Goal: Task Accomplishment & Management: Use online tool/utility

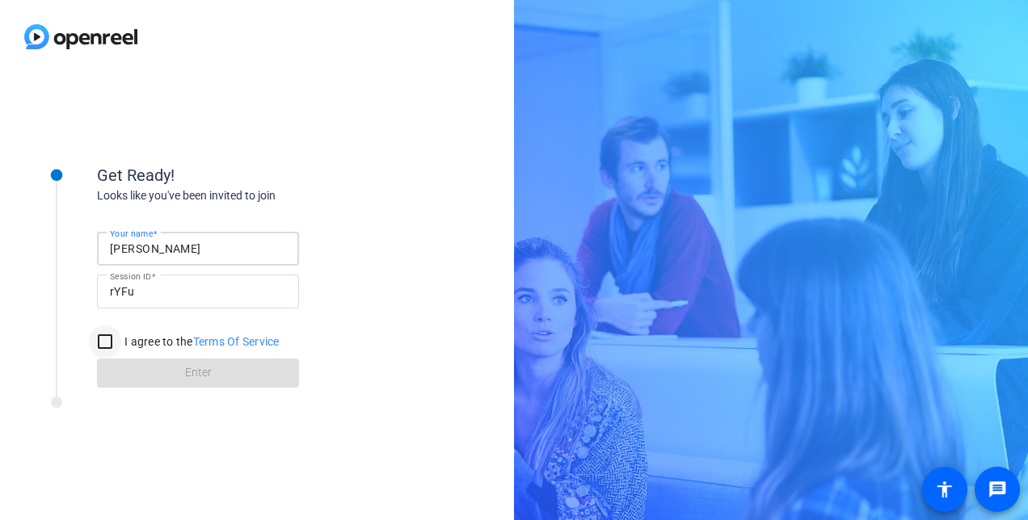
type input "Tiffany Hawks"
click at [111, 342] on input "I agree to the Terms Of Service" at bounding box center [105, 342] width 32 height 32
checkbox input "true"
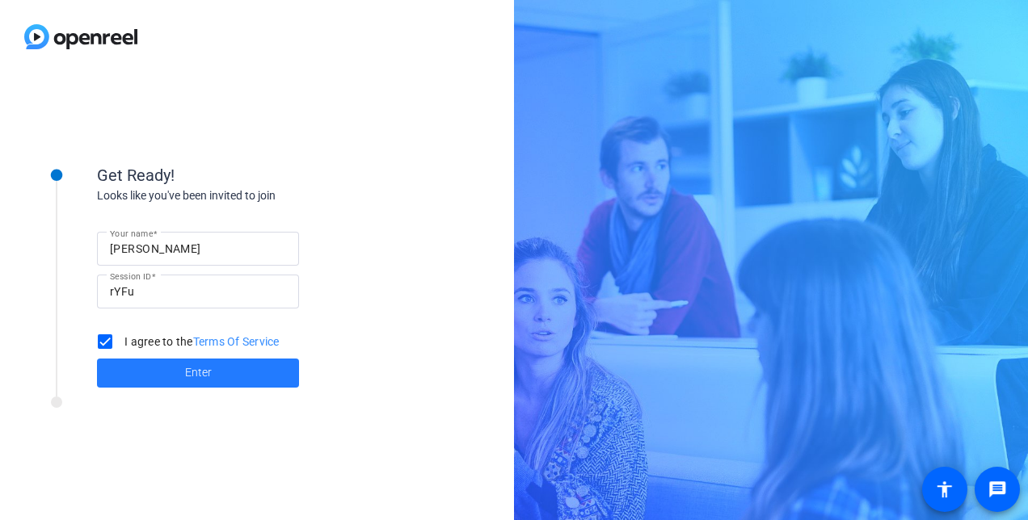
click at [147, 377] on span at bounding box center [198, 373] width 202 height 39
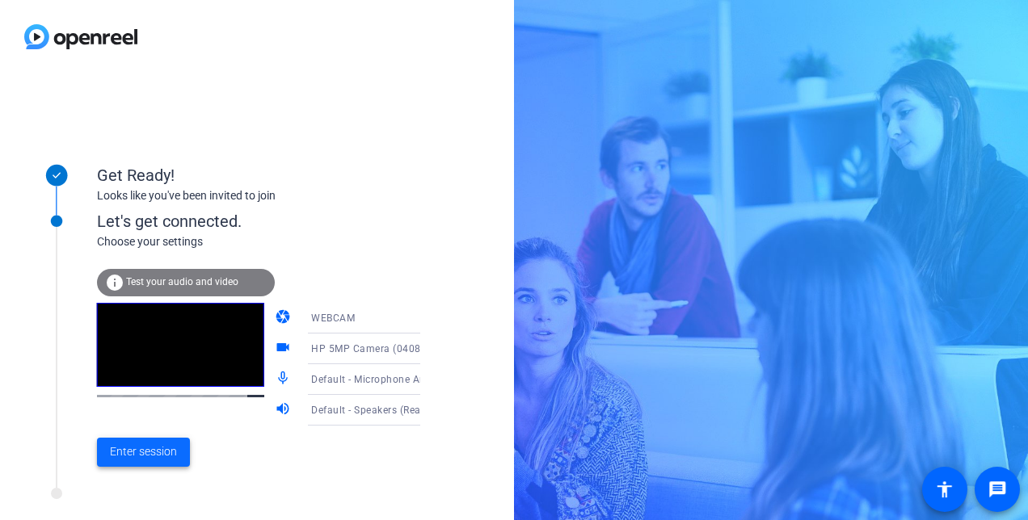
click at [161, 457] on span "Enter session" at bounding box center [143, 452] width 67 height 17
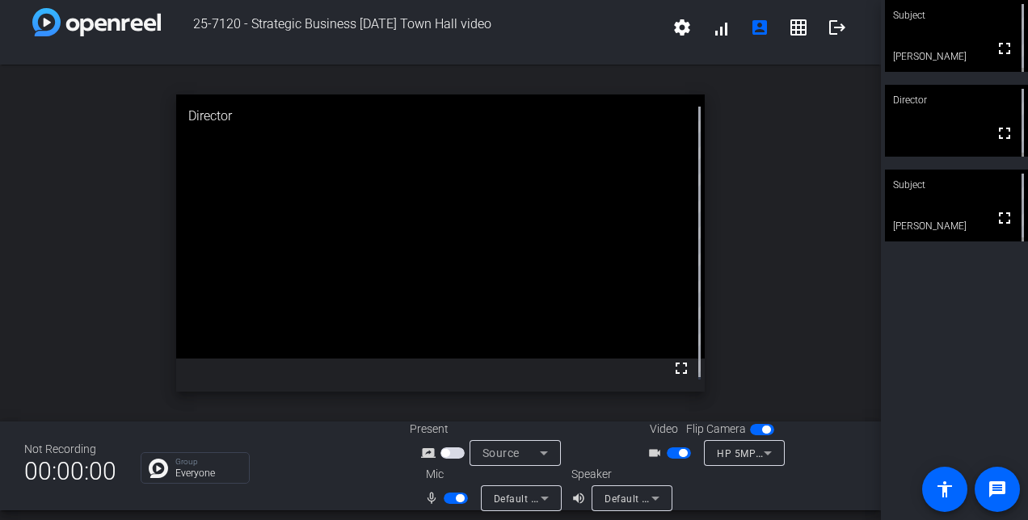
scroll to position [19, 0]
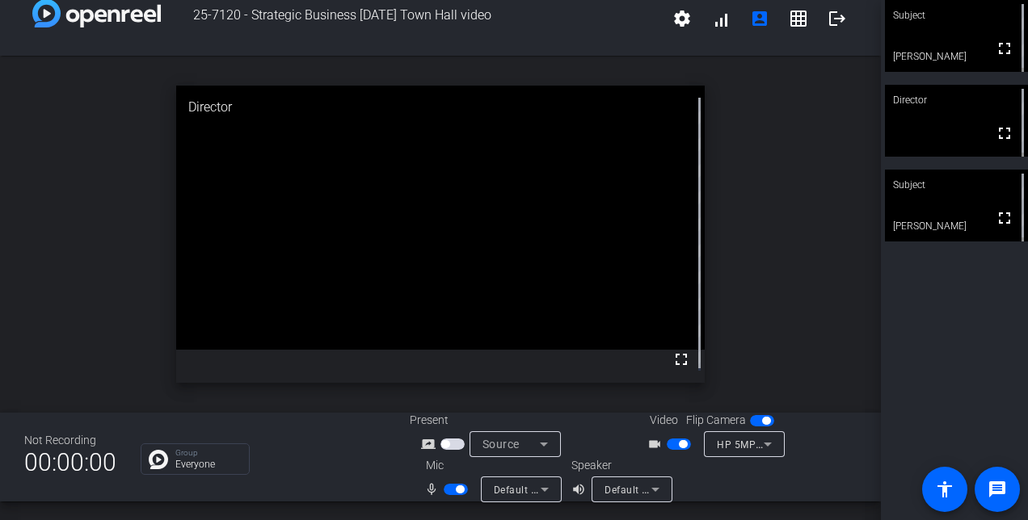
click at [671, 443] on span "button" at bounding box center [679, 444] width 24 height 11
click at [445, 491] on span "button" at bounding box center [456, 489] width 24 height 11
click at [453, 491] on span "button" at bounding box center [456, 489] width 24 height 11
click at [444, 491] on span "button" at bounding box center [456, 489] width 24 height 11
click at [453, 488] on span "button" at bounding box center [456, 489] width 24 height 11
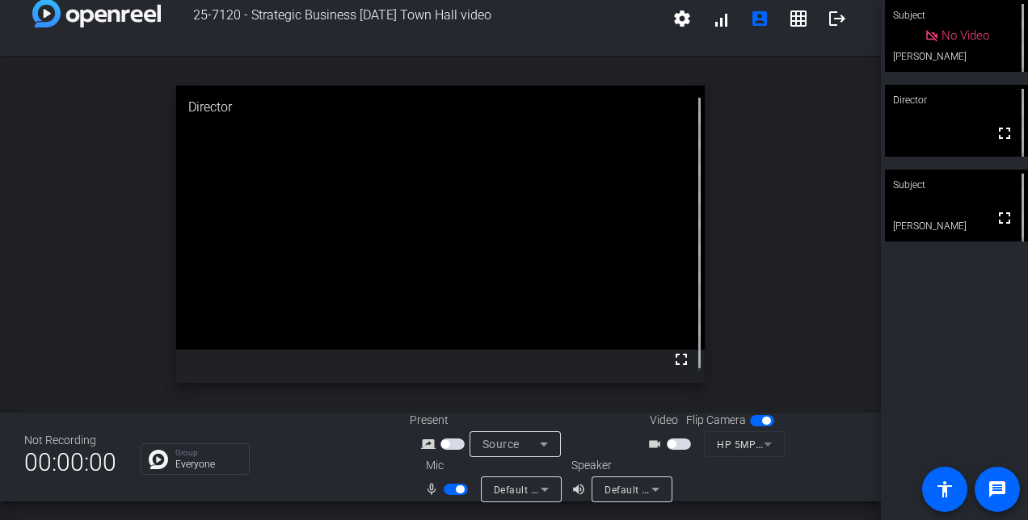
click at [446, 486] on span "button" at bounding box center [456, 489] width 24 height 11
click at [448, 487] on span "button" at bounding box center [448, 490] width 8 height 8
click at [450, 486] on span "button" at bounding box center [456, 489] width 24 height 11
click at [453, 491] on span "button" at bounding box center [456, 489] width 24 height 11
click at [674, 444] on span "button" at bounding box center [679, 444] width 24 height 11
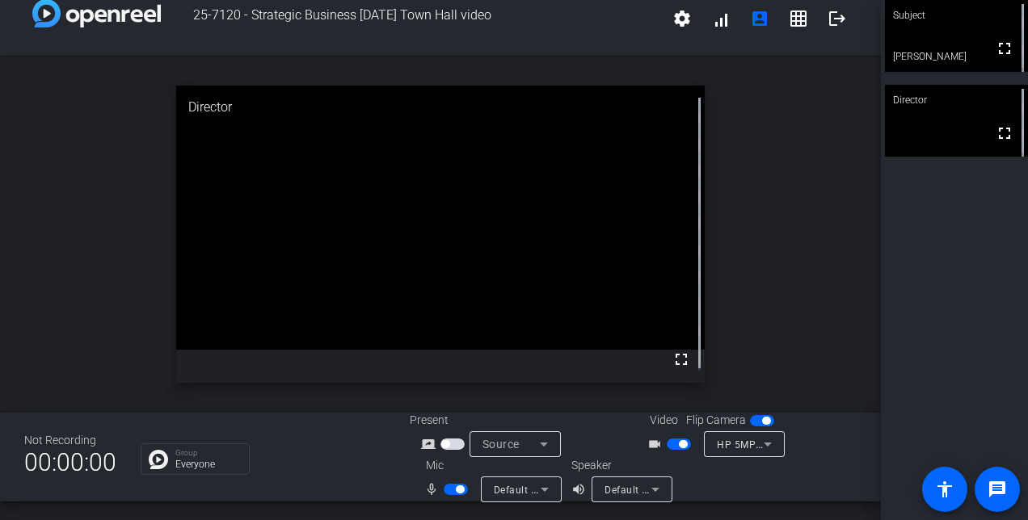
click at [448, 490] on span "button" at bounding box center [456, 489] width 24 height 11
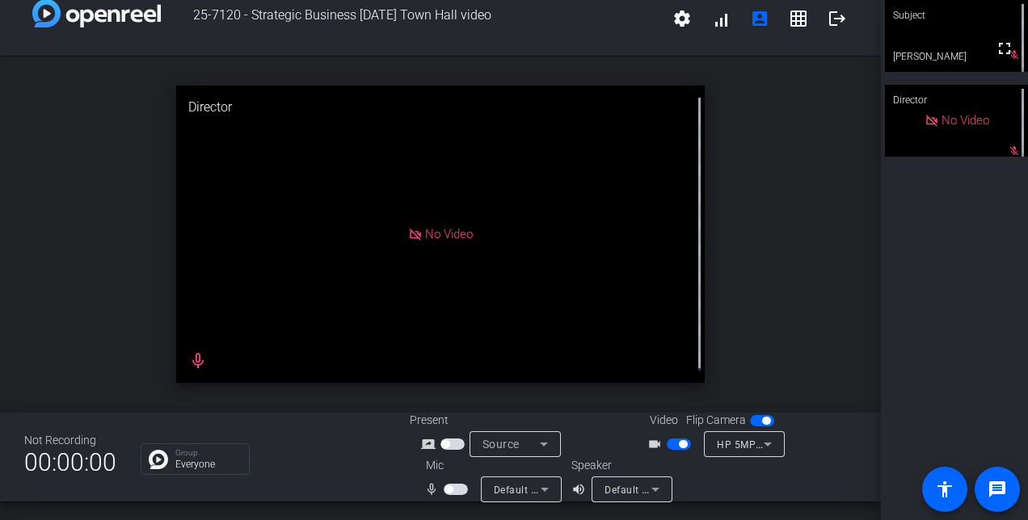
click at [667, 443] on span "button" at bounding box center [679, 444] width 24 height 11
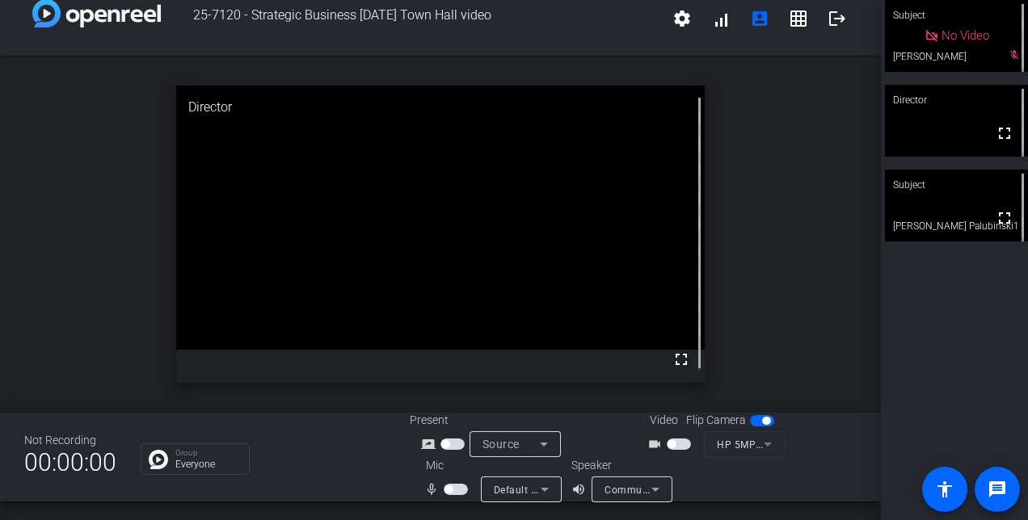
click at [457, 490] on span "button" at bounding box center [456, 489] width 24 height 11
click at [676, 443] on span "button" at bounding box center [679, 444] width 24 height 11
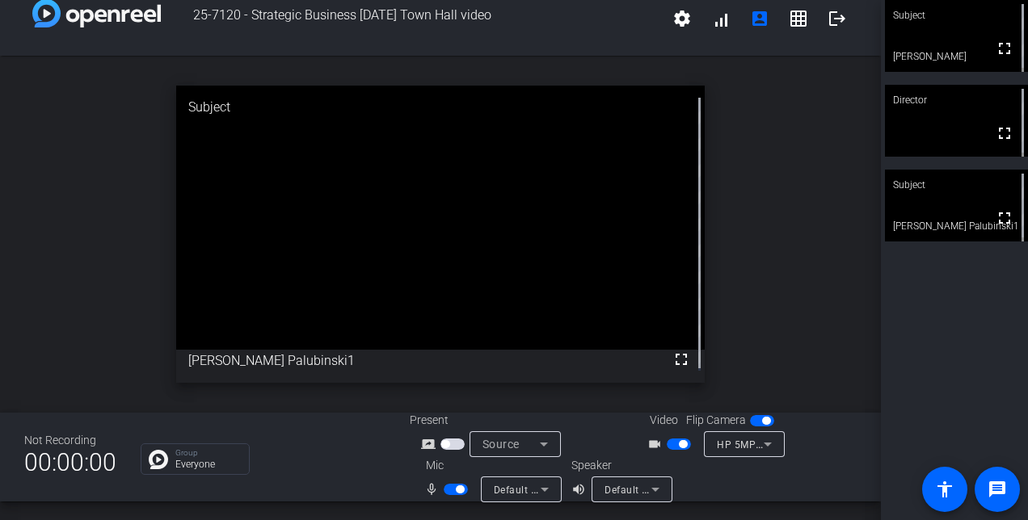
click at [668, 444] on span "button" at bounding box center [679, 444] width 24 height 11
click at [448, 488] on span "button" at bounding box center [456, 489] width 24 height 11
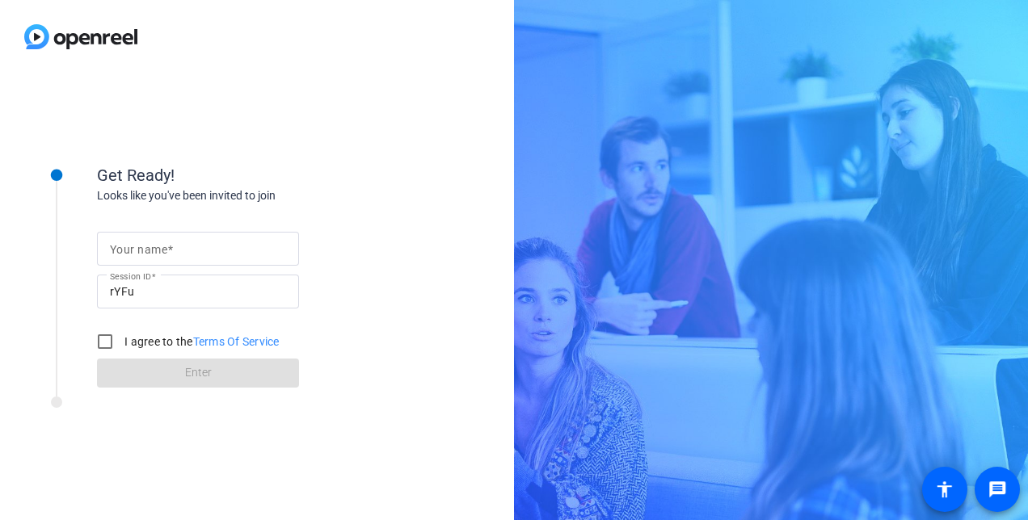
click at [162, 247] on mat-label "Your name" at bounding box center [138, 249] width 57 height 13
click at [162, 247] on input "Your name" at bounding box center [198, 248] width 176 height 19
type input "Tiffany Hawks"
click at [112, 339] on input "I agree to the Terms Of Service" at bounding box center [105, 342] width 32 height 32
checkbox input "true"
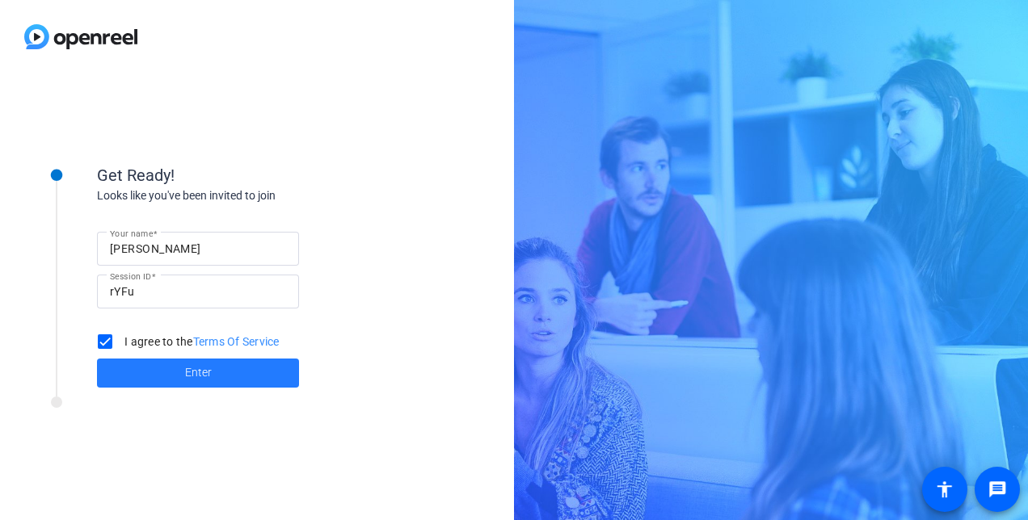
click at [135, 364] on span at bounding box center [198, 373] width 202 height 39
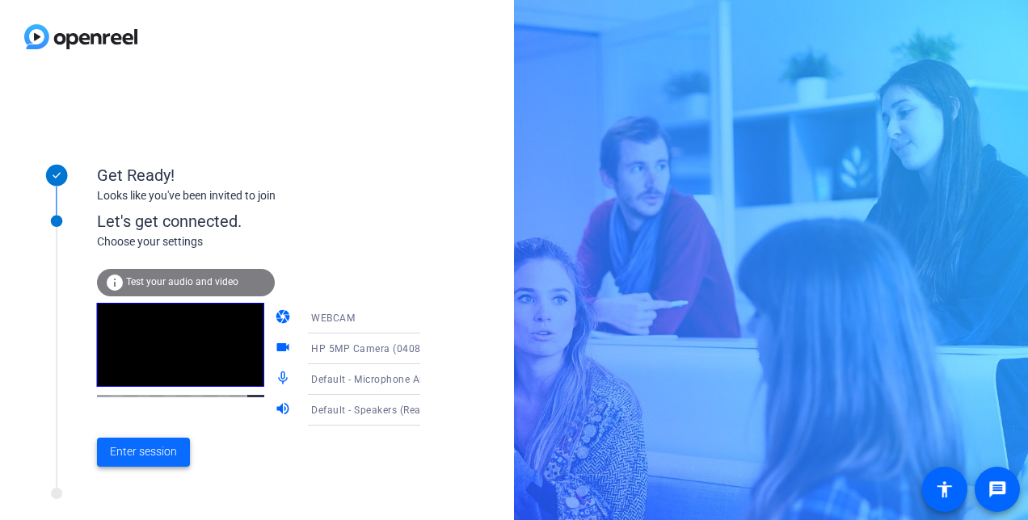
click at [147, 448] on span "Enter session" at bounding box center [143, 452] width 67 height 17
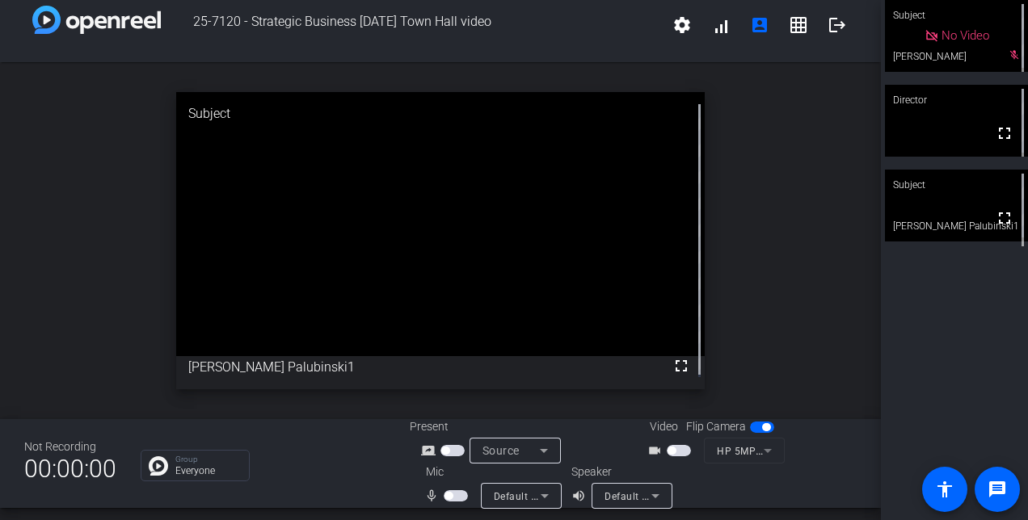
scroll to position [19, 0]
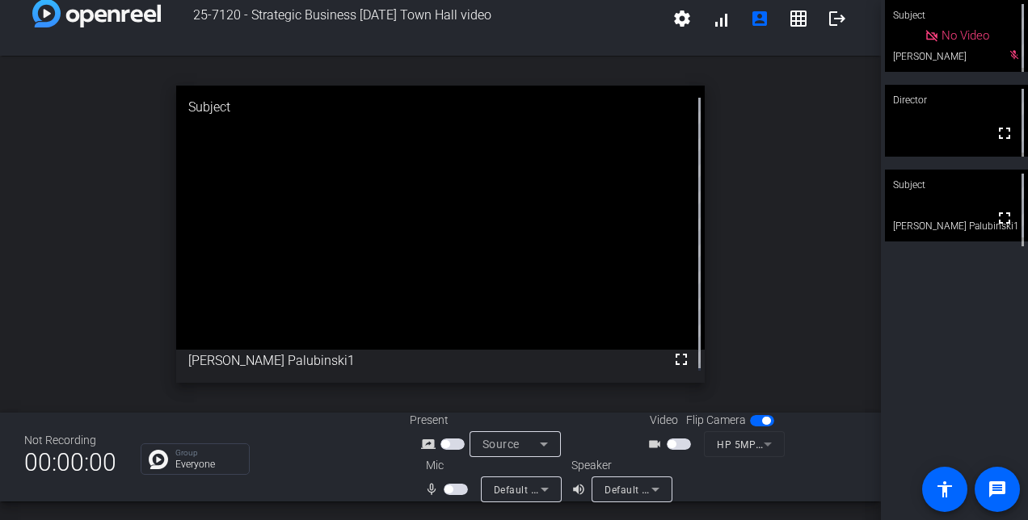
click at [449, 489] on span "button" at bounding box center [456, 489] width 24 height 11
click at [679, 444] on span "button" at bounding box center [679, 444] width 24 height 11
click at [668, 442] on span "button" at bounding box center [679, 444] width 24 height 11
click at [444, 485] on span "button" at bounding box center [456, 489] width 24 height 11
click at [674, 444] on span "button" at bounding box center [679, 444] width 24 height 11
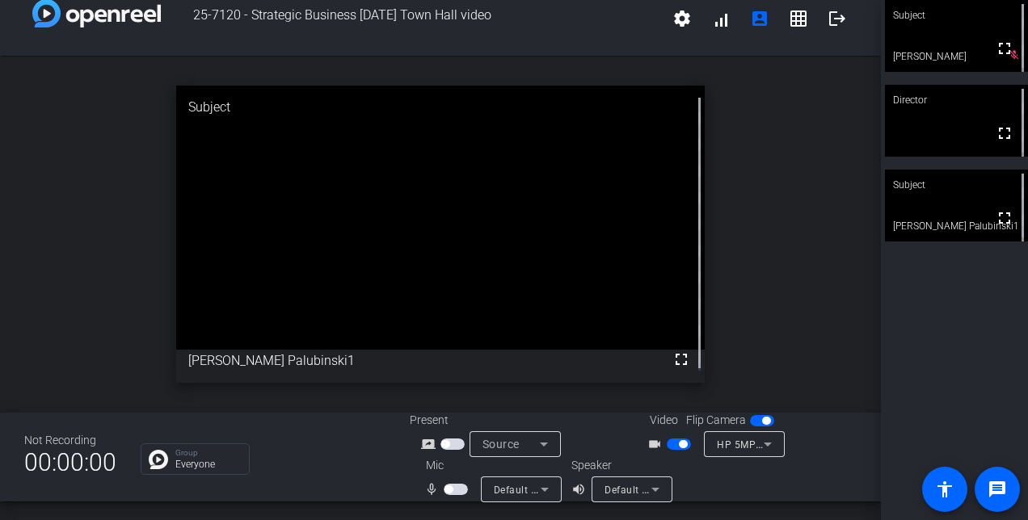
click at [455, 489] on span "button" at bounding box center [456, 489] width 24 height 11
click at [668, 440] on span "button" at bounding box center [679, 444] width 24 height 11
click at [444, 491] on span "button" at bounding box center [456, 489] width 24 height 11
click at [677, 443] on span "button" at bounding box center [679, 444] width 24 height 11
click at [448, 491] on span "button" at bounding box center [448, 490] width 8 height 8
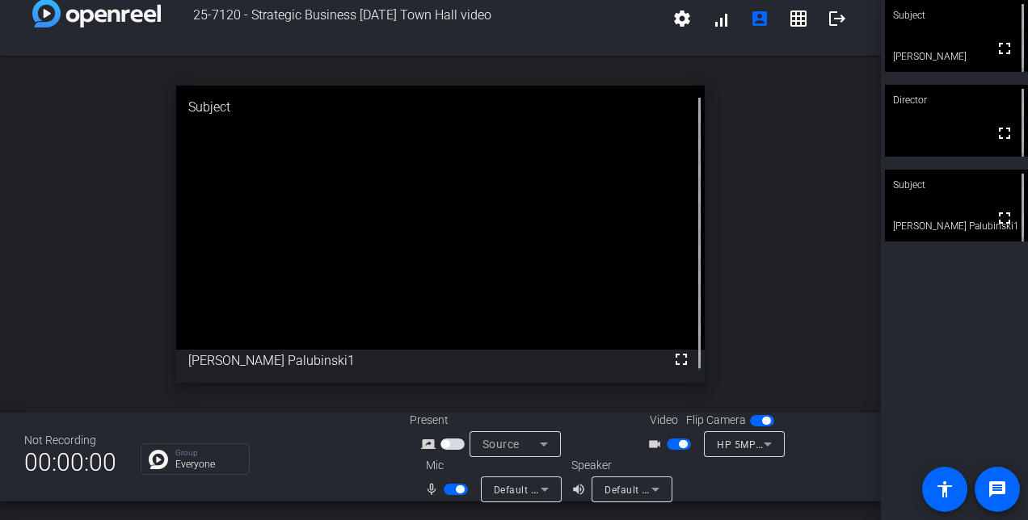
click at [667, 442] on span "button" at bounding box center [679, 444] width 24 height 11
click at [449, 488] on span "button" at bounding box center [456, 489] width 24 height 11
click at [456, 491] on span "button" at bounding box center [456, 489] width 24 height 11
click at [446, 489] on span "button" at bounding box center [456, 489] width 24 height 11
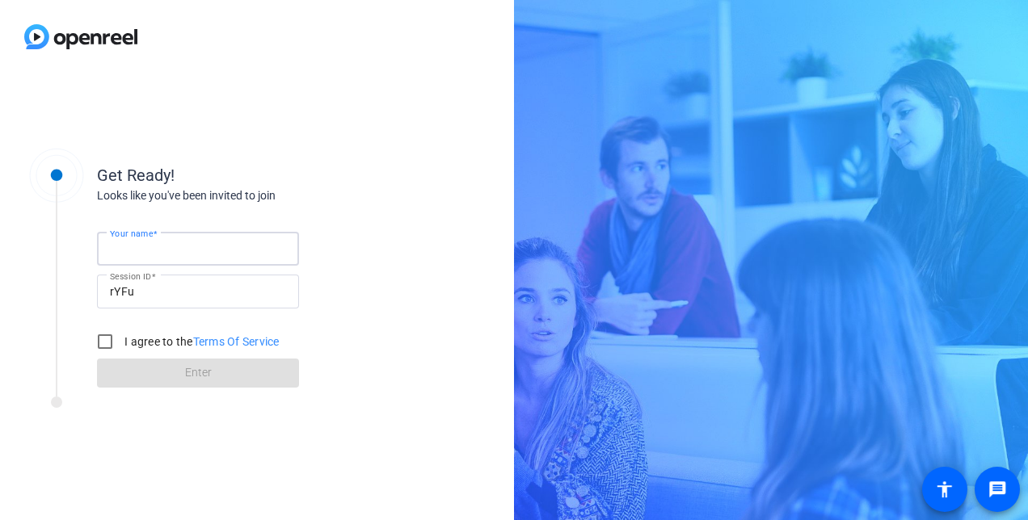
click at [247, 241] on input "Your name" at bounding box center [198, 248] width 176 height 19
type input "[PERSON_NAME]"
click at [112, 339] on input "I agree to the Terms Of Service" at bounding box center [105, 342] width 32 height 32
checkbox input "true"
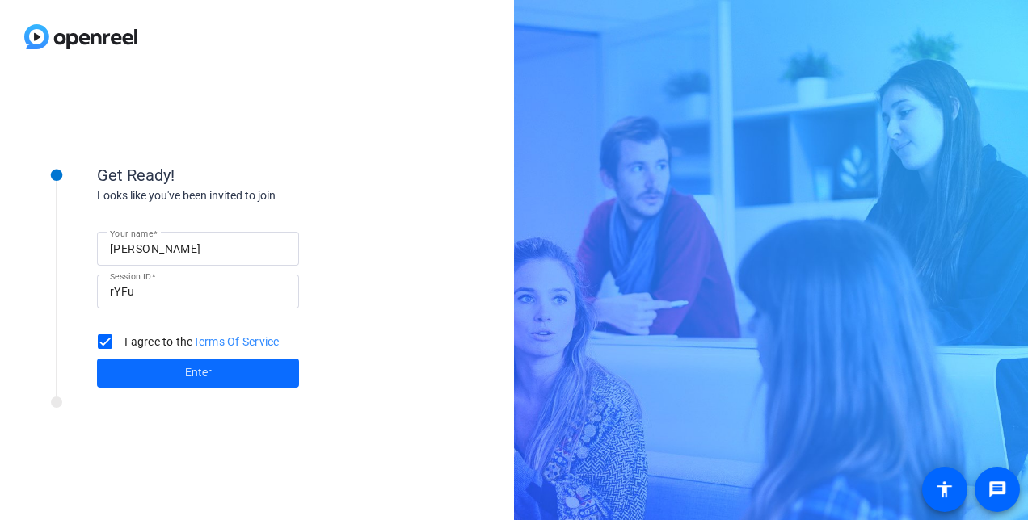
click at [137, 367] on span at bounding box center [198, 373] width 202 height 39
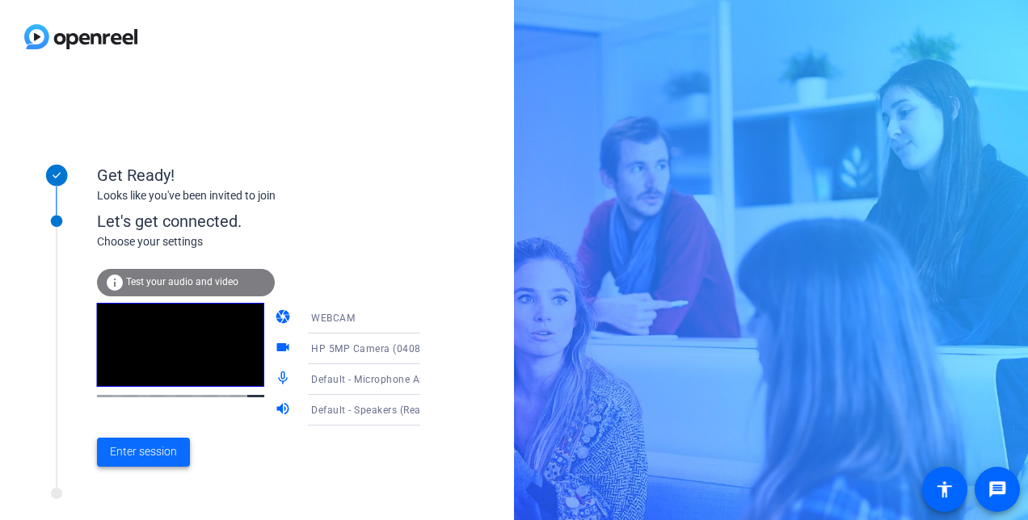
click at [154, 456] on span "Enter session" at bounding box center [143, 452] width 67 height 17
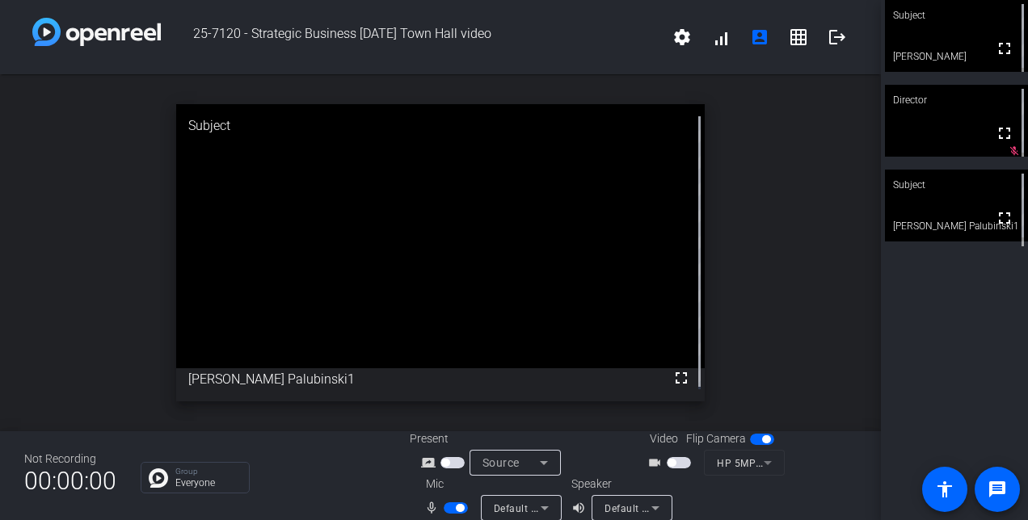
click at [674, 457] on span "button" at bounding box center [679, 462] width 24 height 11
click at [448, 510] on span "button" at bounding box center [456, 508] width 24 height 11
click at [669, 462] on span "button" at bounding box center [679, 462] width 24 height 11
click at [453, 509] on span "button" at bounding box center [456, 508] width 24 height 11
click at [448, 508] on span "button" at bounding box center [456, 508] width 24 height 11
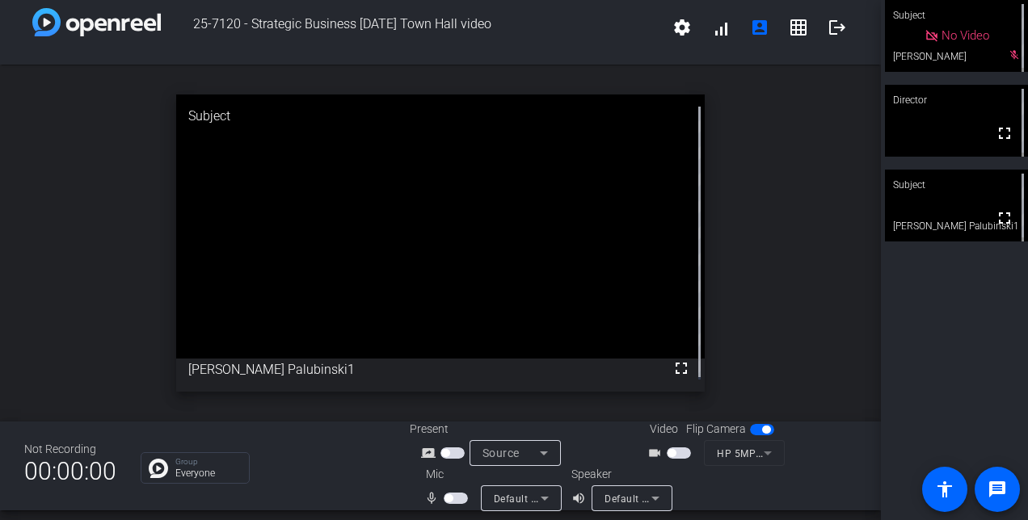
scroll to position [19, 0]
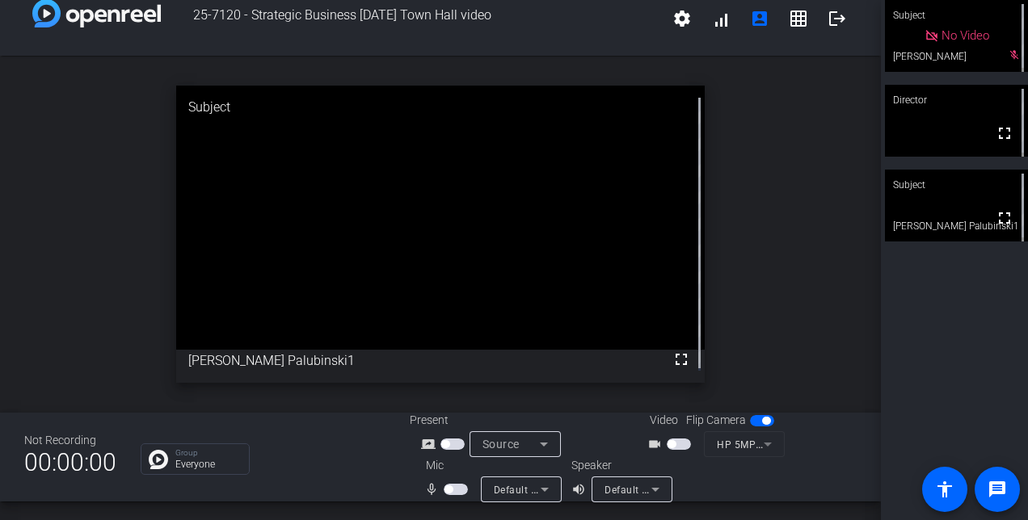
click at [457, 488] on span "button" at bounding box center [456, 489] width 24 height 11
click at [677, 440] on span "button" at bounding box center [679, 444] width 24 height 11
click at [1001, 495] on mat-icon "message" at bounding box center [996, 489] width 19 height 19
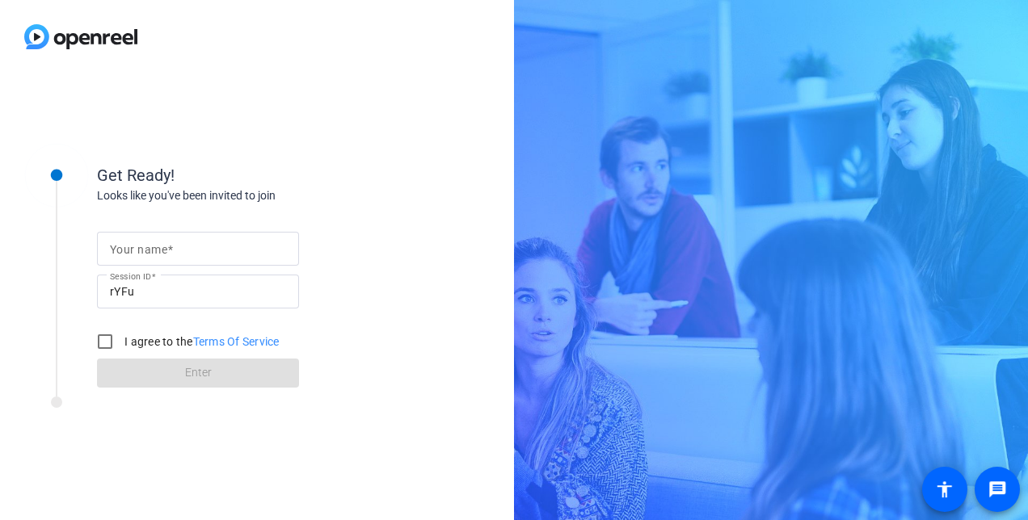
click at [188, 247] on input "Your name" at bounding box center [198, 248] width 176 height 19
type input "[PERSON_NAME]"
click at [110, 336] on input "I agree to the Terms Of Service" at bounding box center [105, 342] width 32 height 32
checkbox input "true"
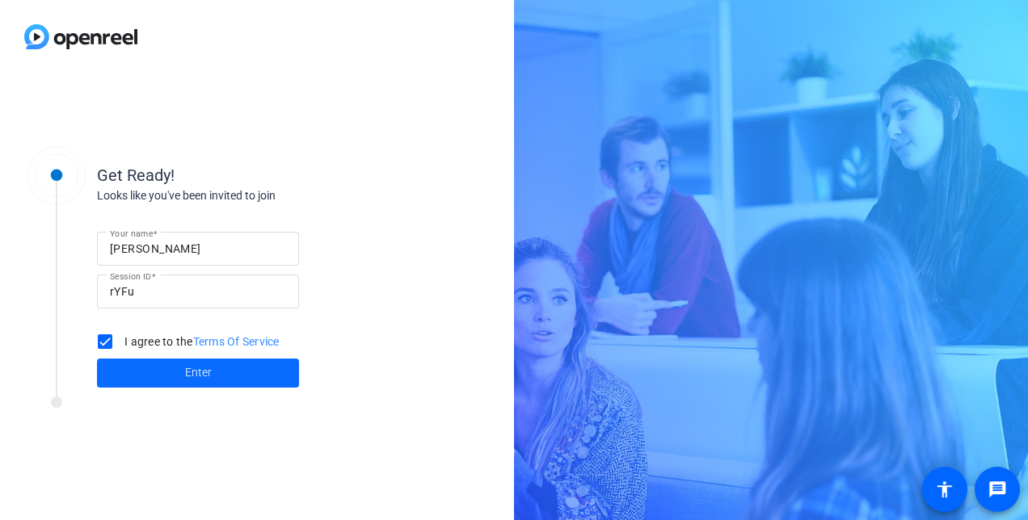
click at [180, 374] on span at bounding box center [198, 373] width 202 height 39
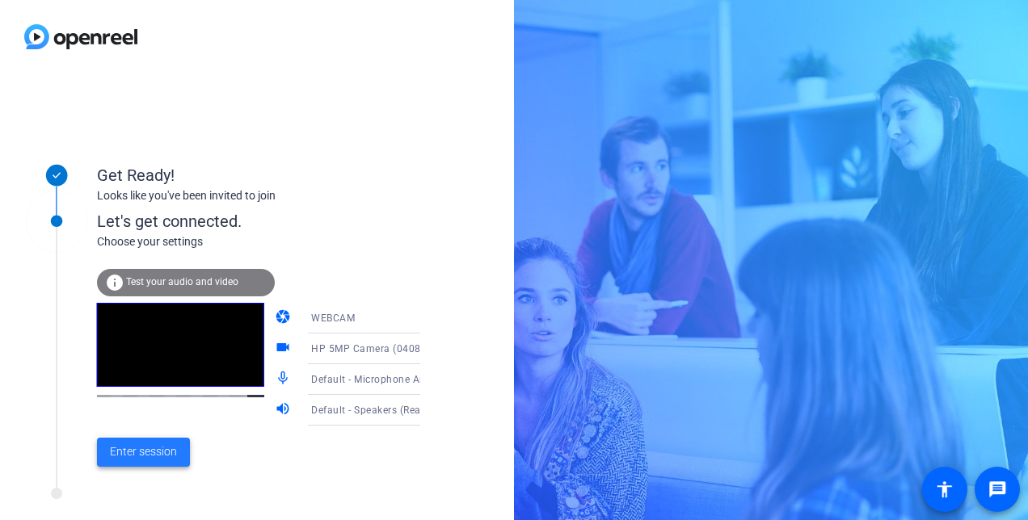
click at [152, 440] on span at bounding box center [143, 452] width 93 height 39
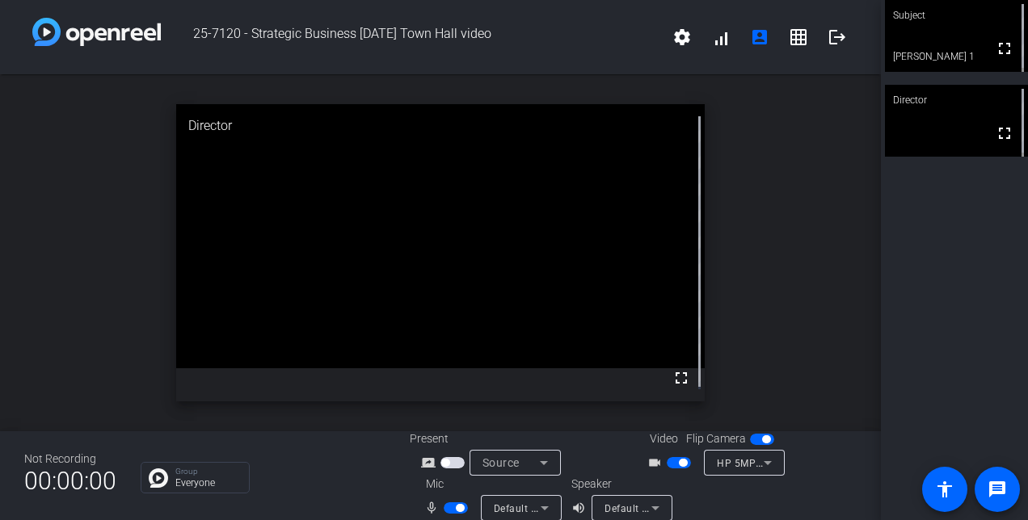
scroll to position [19, 0]
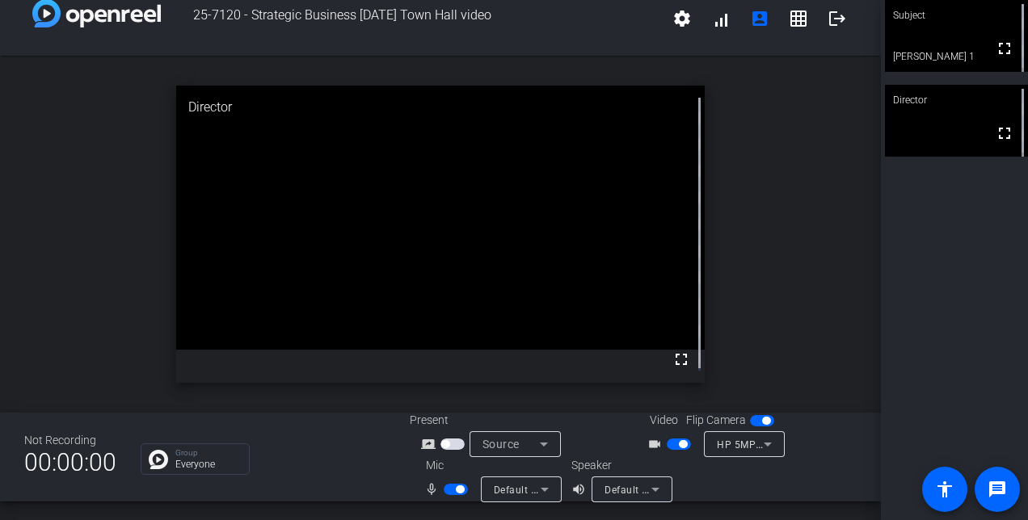
click at [857, 261] on div "open_in_new Director fullscreen" at bounding box center [440, 234] width 881 height 357
click at [671, 440] on span "button" at bounding box center [679, 444] width 24 height 11
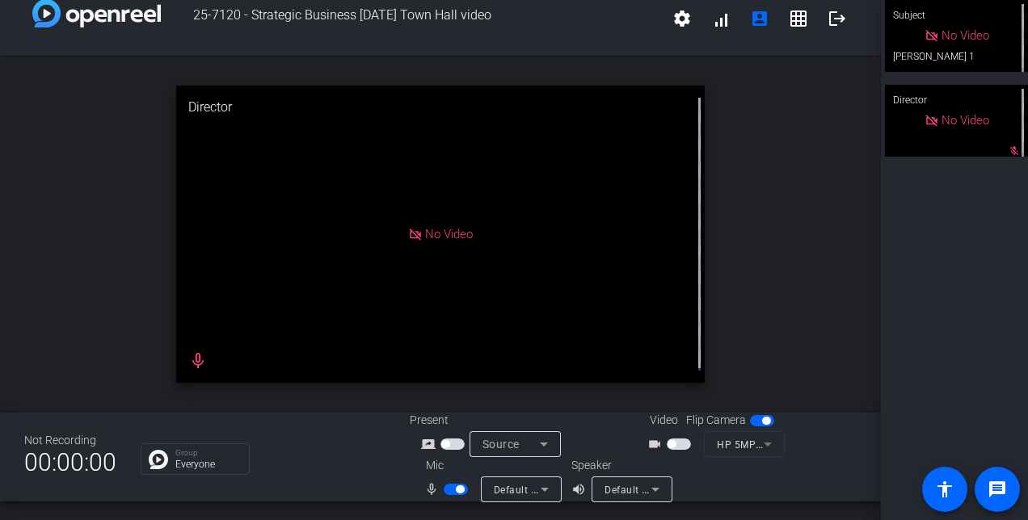
click at [444, 487] on span "button" at bounding box center [456, 489] width 24 height 11
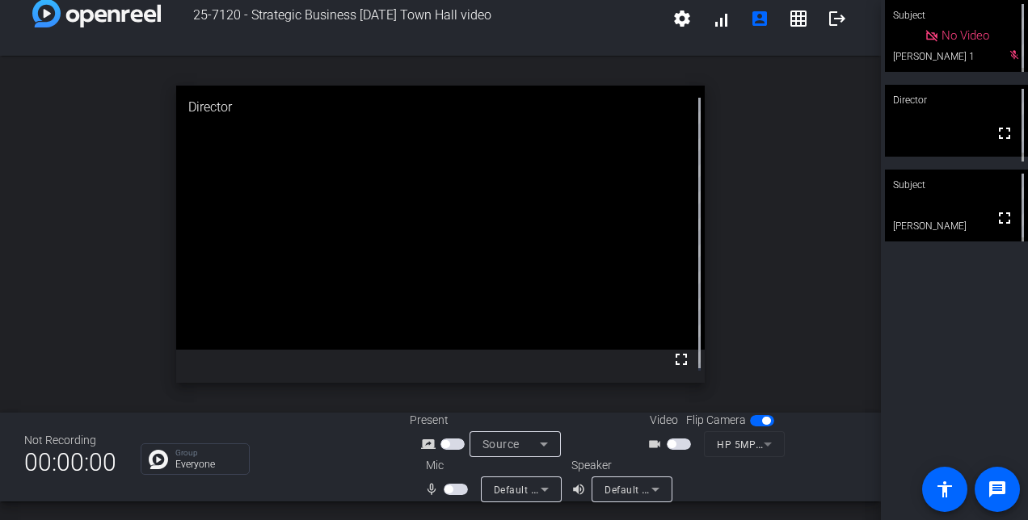
click at [449, 490] on span "button" at bounding box center [456, 489] width 24 height 11
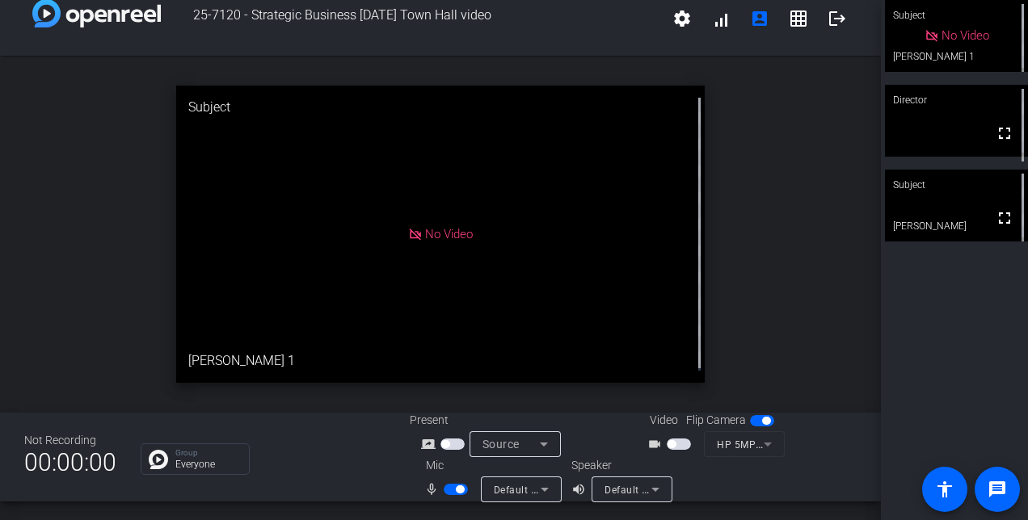
click at [680, 441] on span "button" at bounding box center [679, 444] width 24 height 11
click at [669, 444] on span "button" at bounding box center [679, 444] width 24 height 11
click at [676, 444] on span "button" at bounding box center [679, 444] width 24 height 11
click at [679, 443] on span "button" at bounding box center [683, 444] width 8 height 8
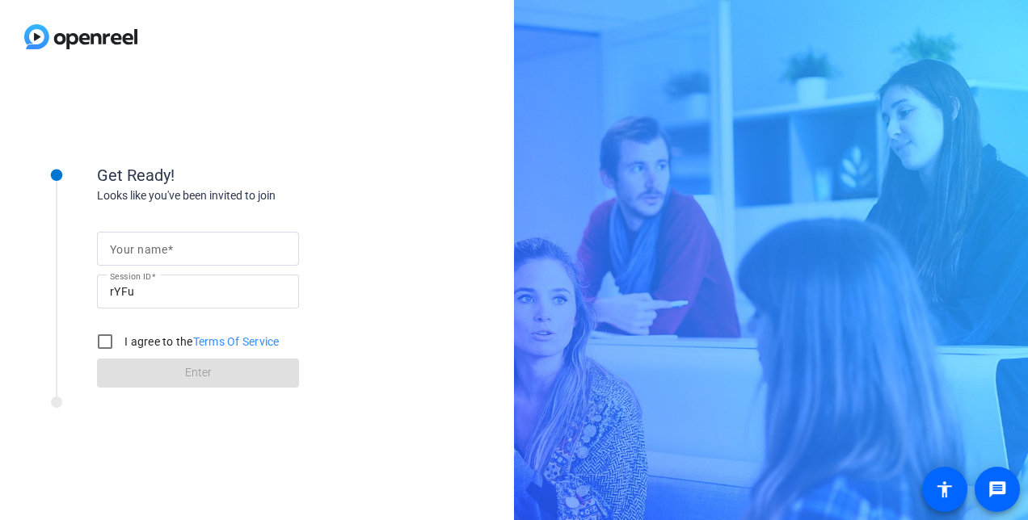
click at [211, 250] on input "Your name" at bounding box center [198, 248] width 176 height 19
type input "[PERSON_NAME]"
click at [107, 339] on input "I agree to the Terms Of Service" at bounding box center [105, 342] width 32 height 32
checkbox input "true"
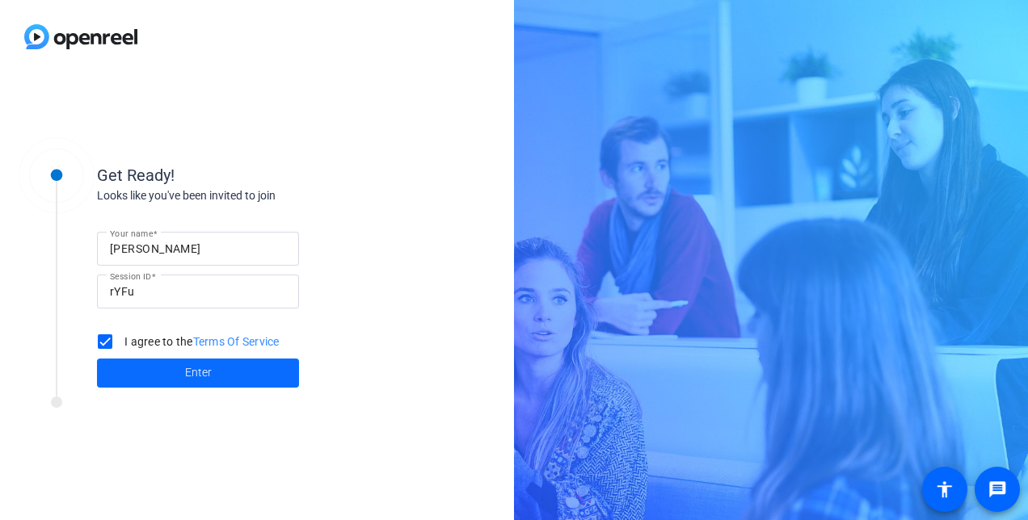
click at [217, 374] on span at bounding box center [198, 373] width 202 height 39
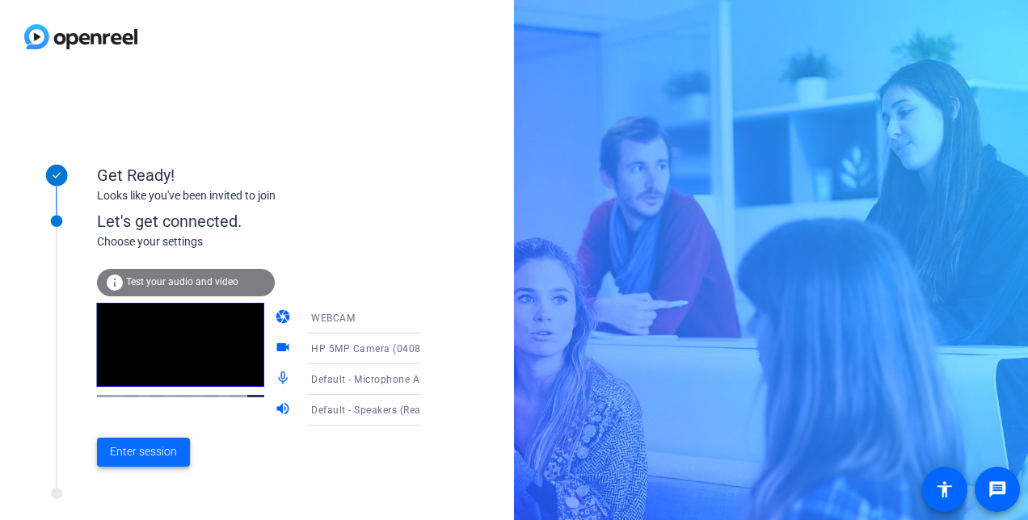
click at [149, 453] on span "Enter session" at bounding box center [143, 452] width 67 height 17
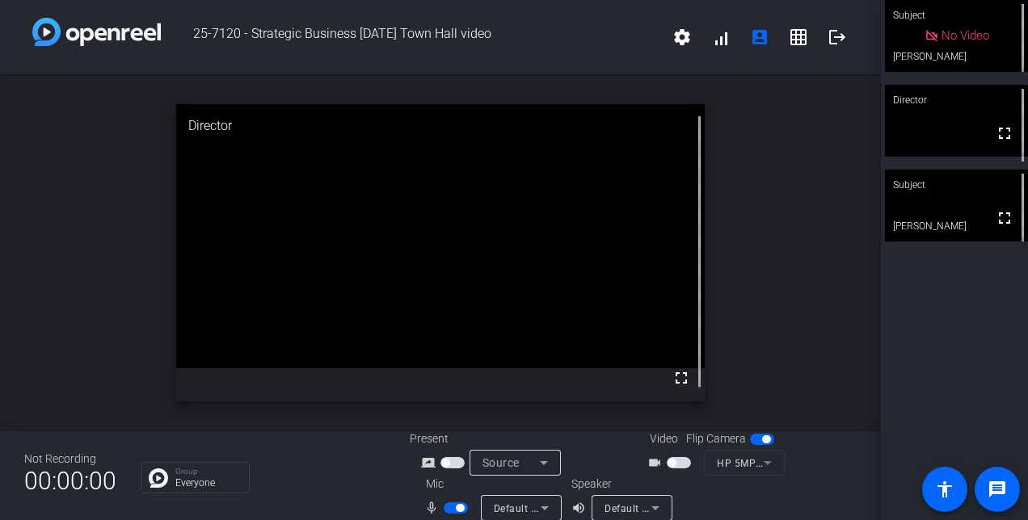
click at [671, 461] on span "button" at bounding box center [679, 462] width 24 height 11
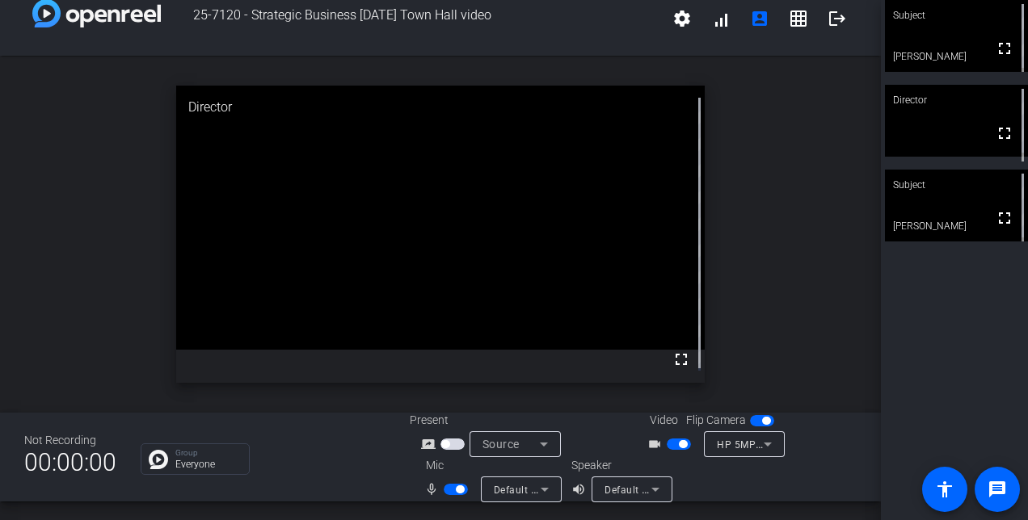
click at [667, 443] on span "button" at bounding box center [679, 444] width 24 height 11
click at [449, 491] on span "button" at bounding box center [456, 489] width 24 height 11
click at [459, 487] on span "button" at bounding box center [456, 489] width 24 height 11
click at [671, 444] on span "button" at bounding box center [679, 444] width 24 height 11
